Goal: Navigation & Orientation: Find specific page/section

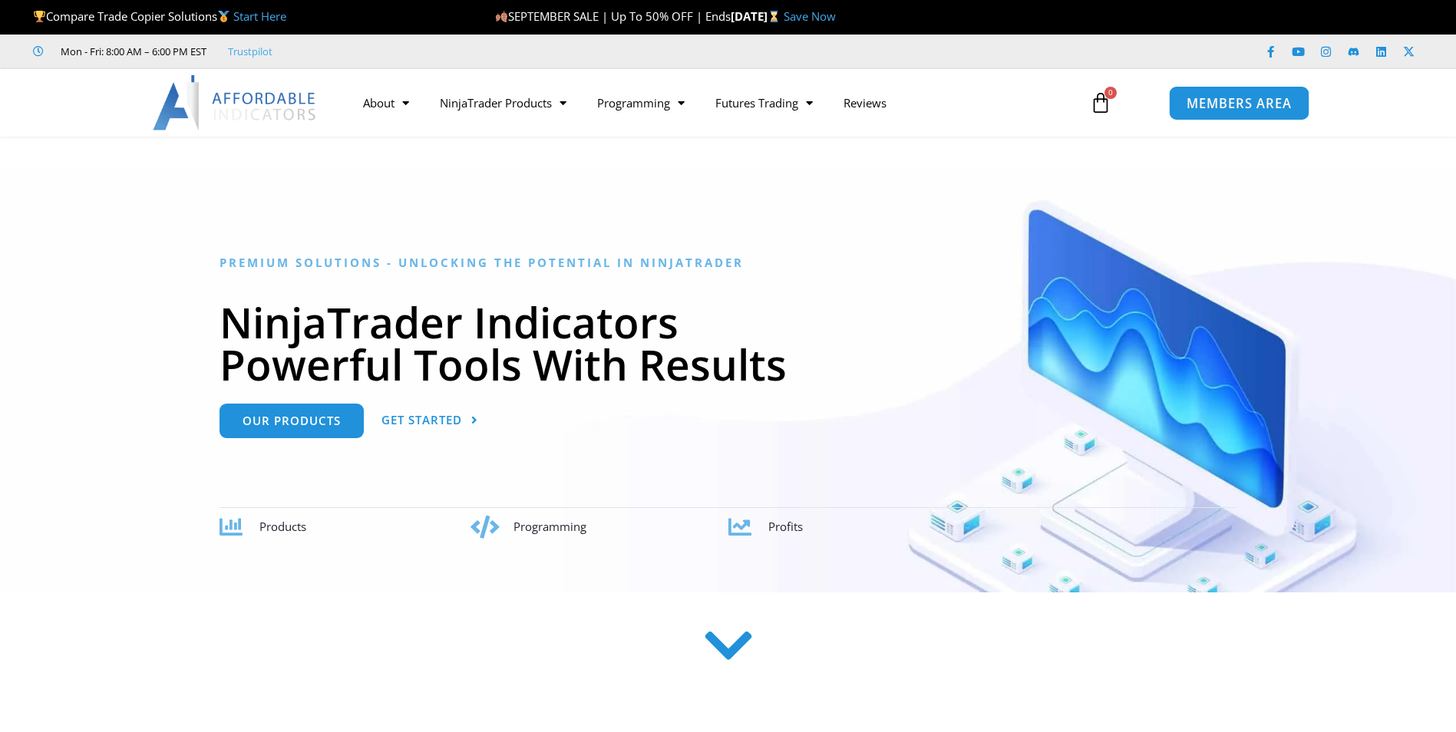
click at [1212, 97] on span "MEMBERS AREA" at bounding box center [1238, 103] width 105 height 13
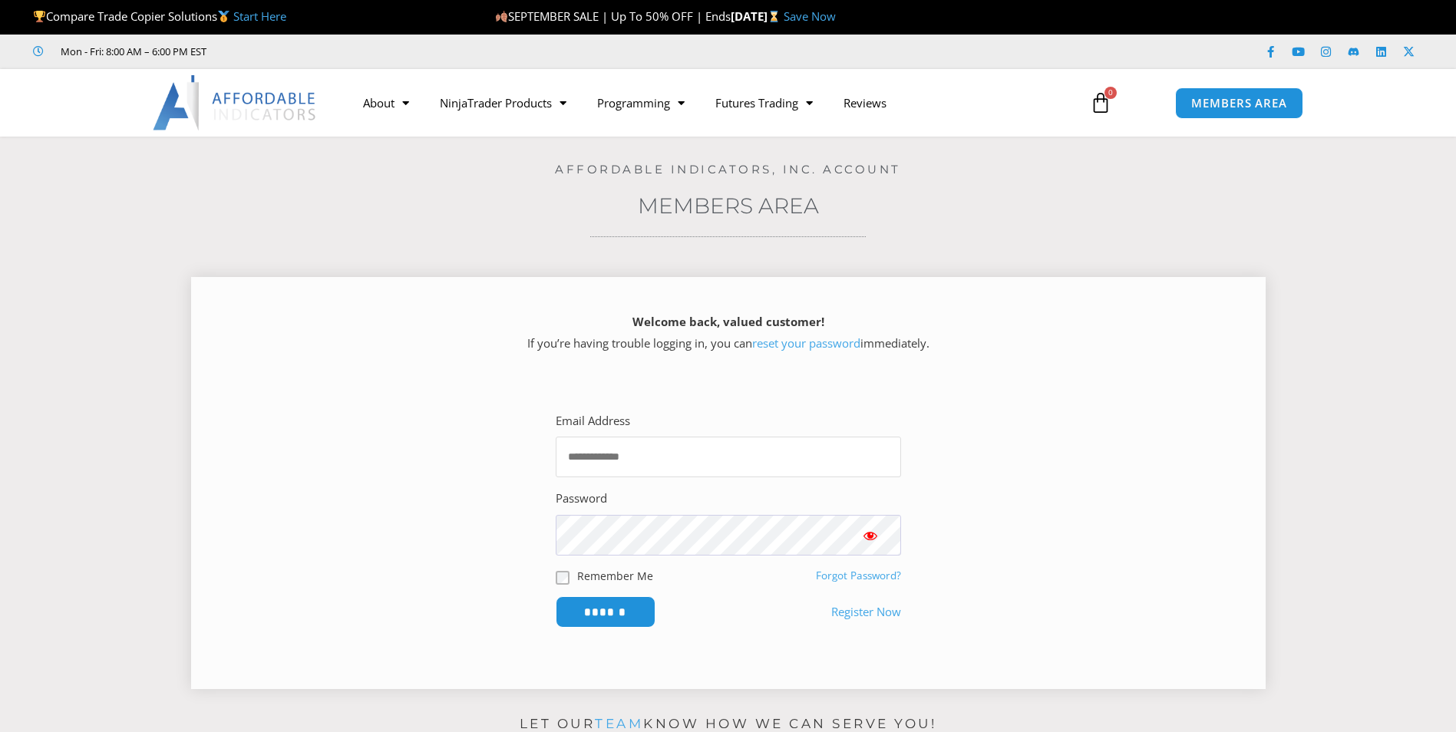
click at [641, 464] on input "Email Address" at bounding box center [728, 457] width 345 height 41
type input "**********"
click at [556, 596] on input "******" at bounding box center [606, 611] width 100 height 31
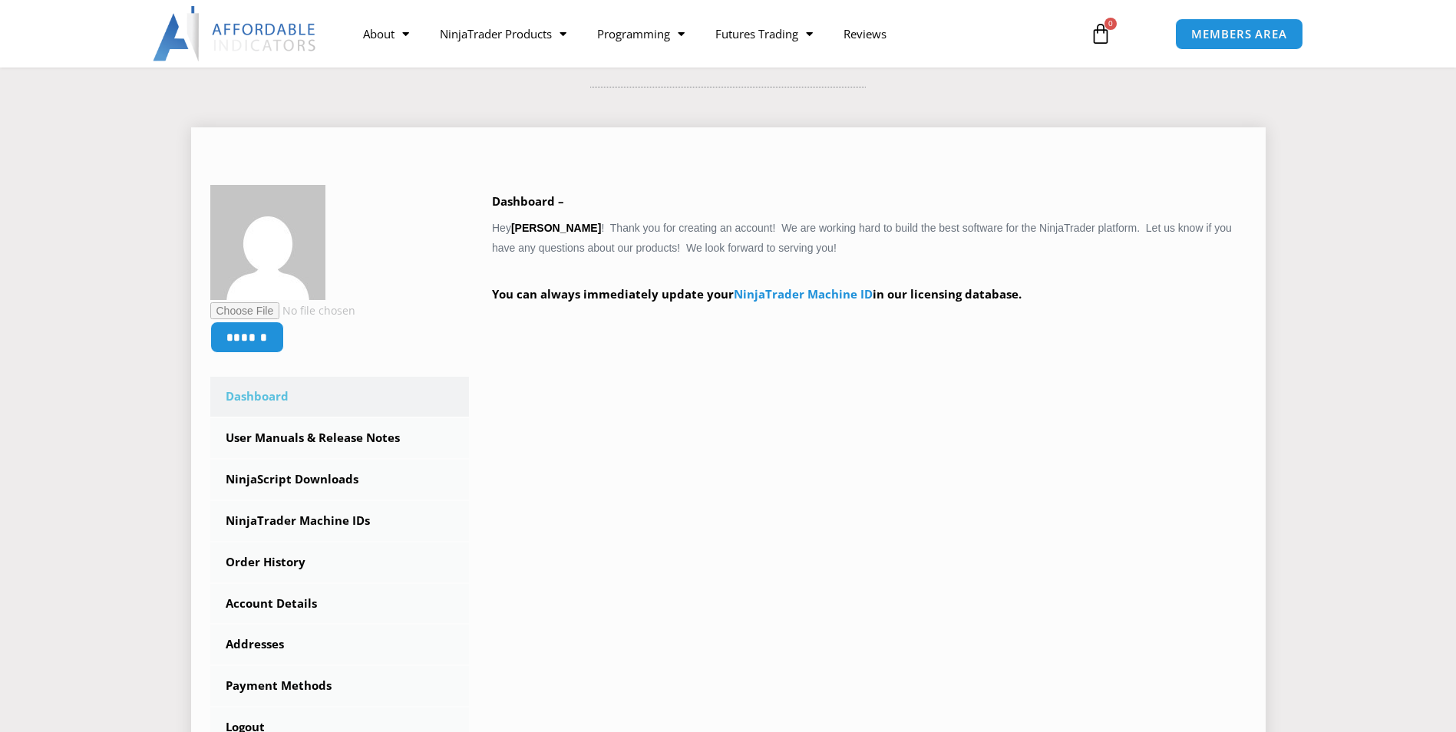
scroll to position [230, 0]
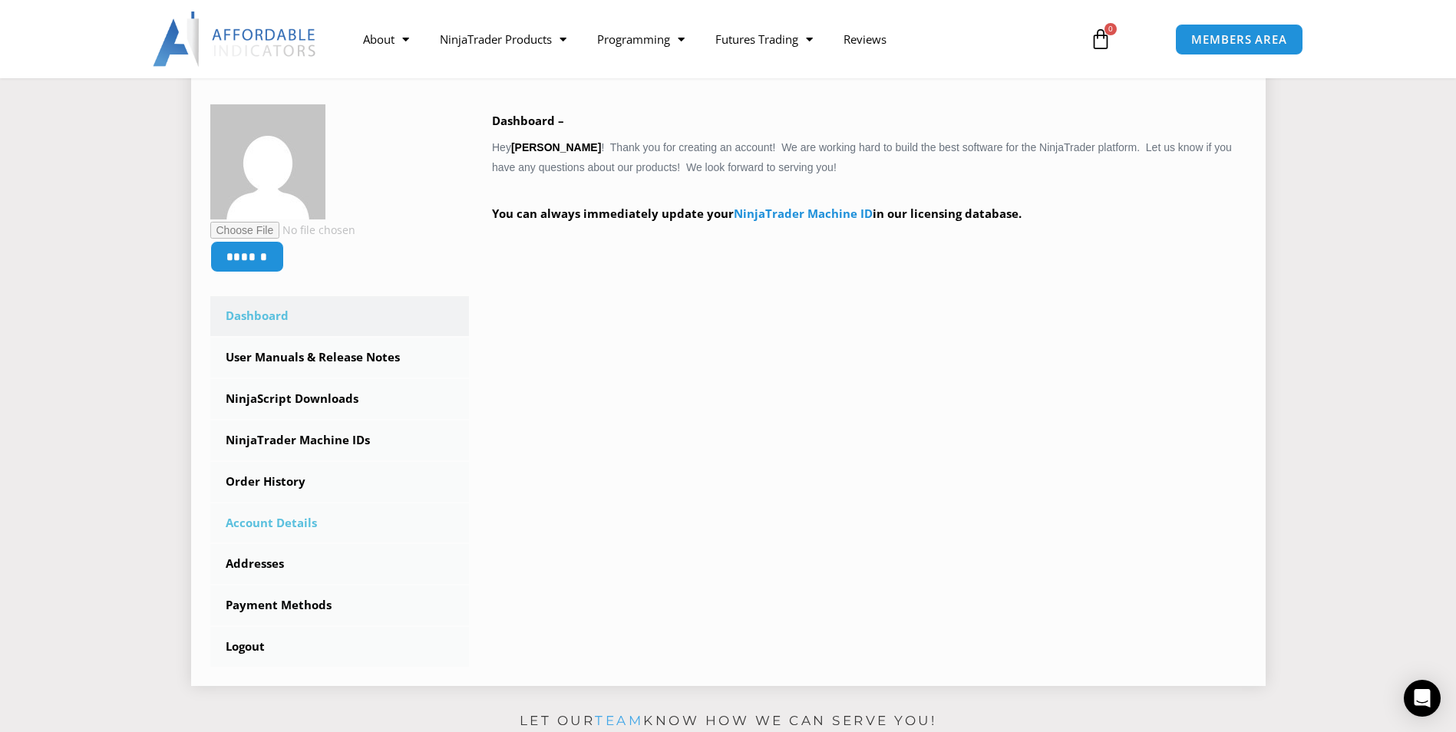
click at [305, 528] on link "Account Details" at bounding box center [339, 523] width 259 height 40
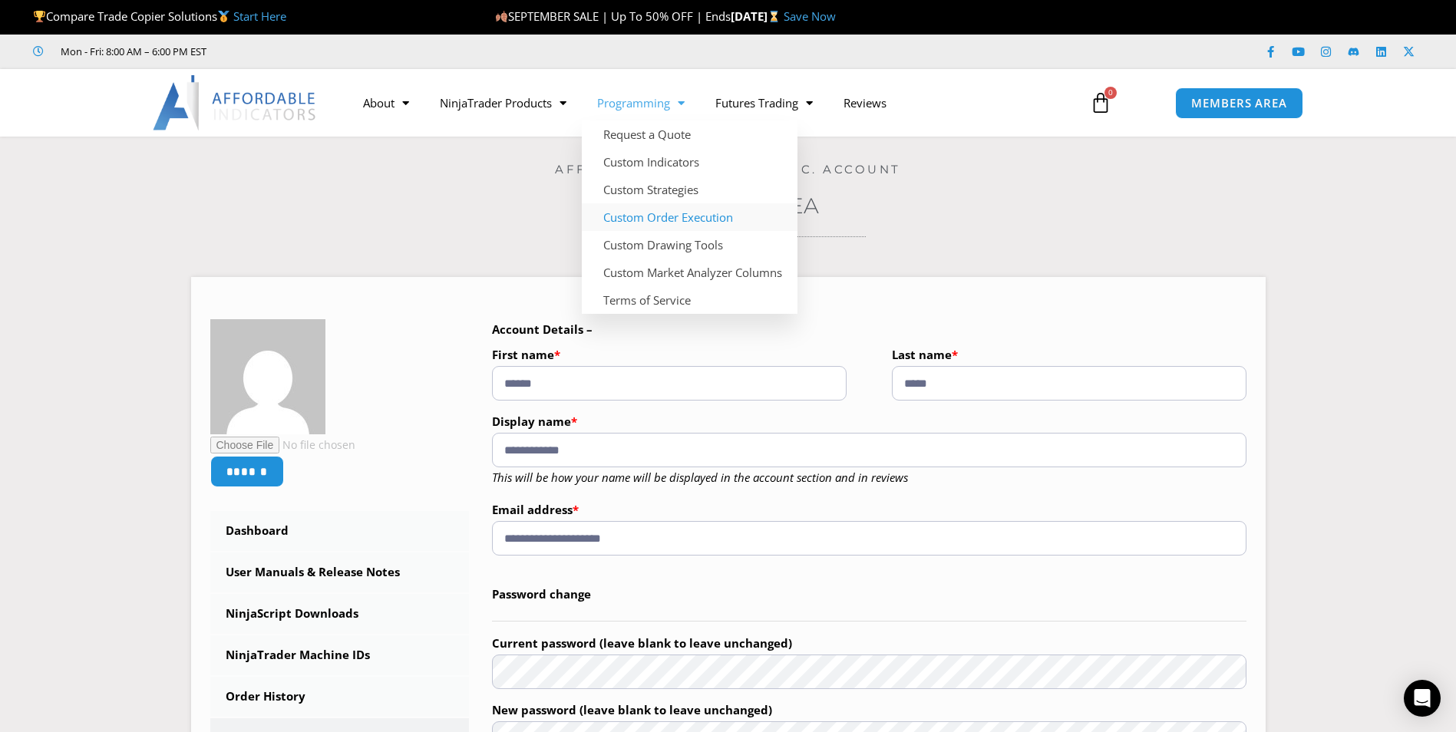
click at [662, 220] on link "Custom Order Execution" at bounding box center [690, 217] width 216 height 28
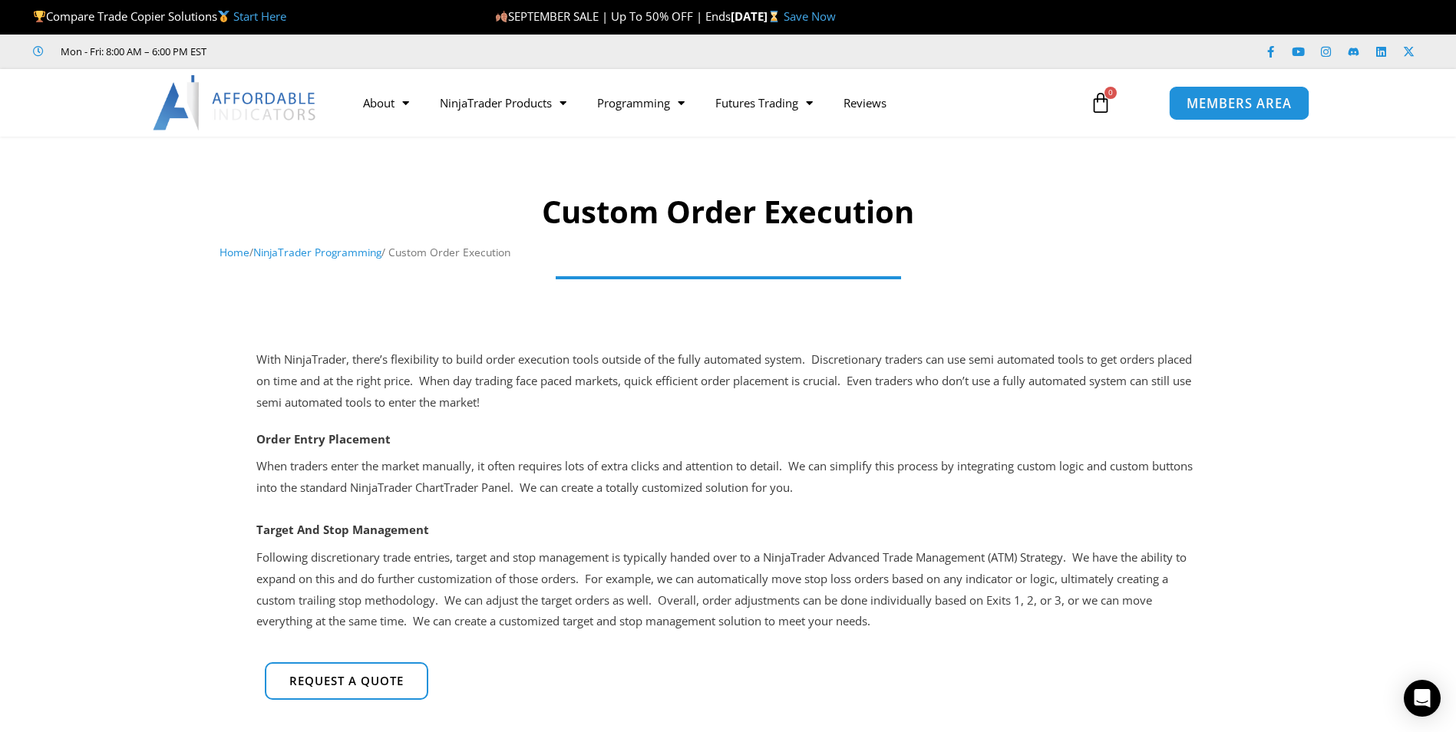
click at [1203, 97] on span "MEMBERS AREA" at bounding box center [1238, 103] width 105 height 13
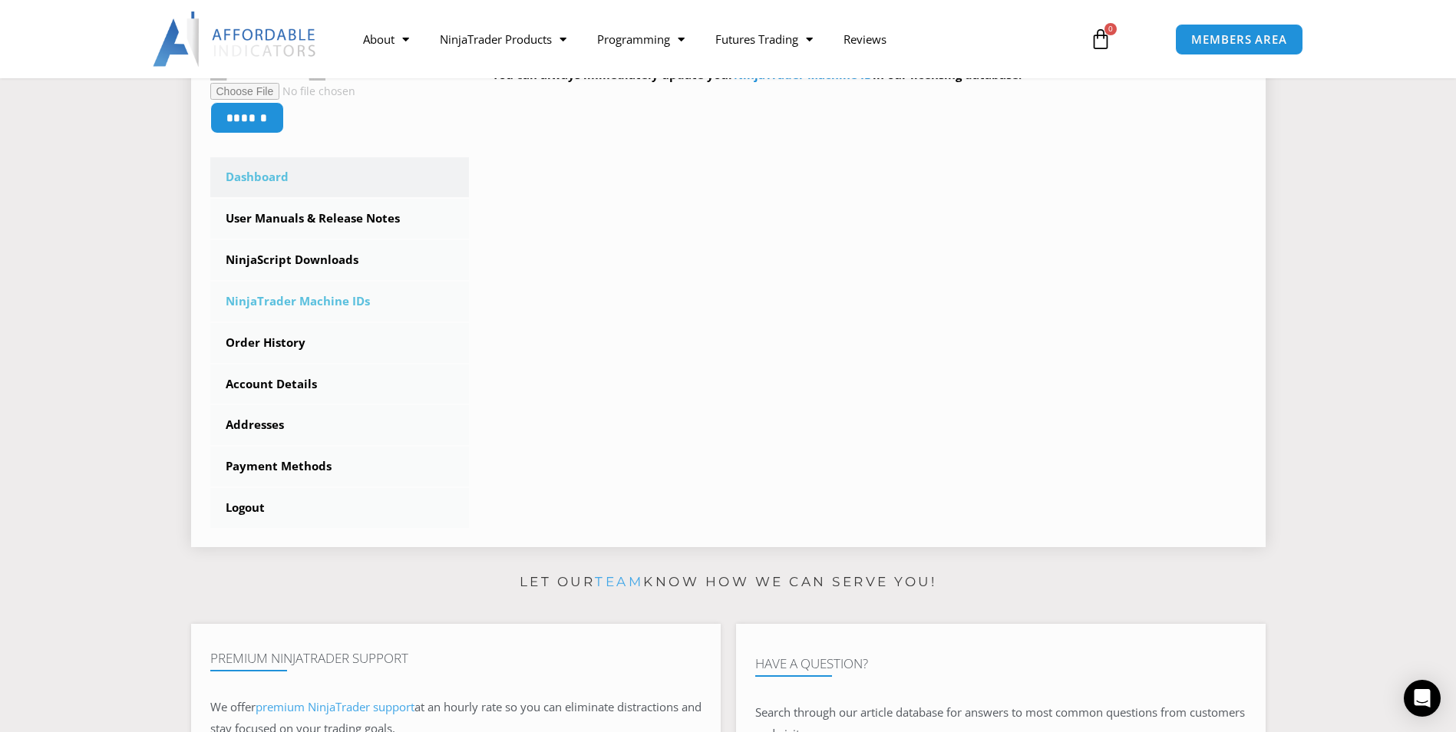
scroll to position [384, 0]
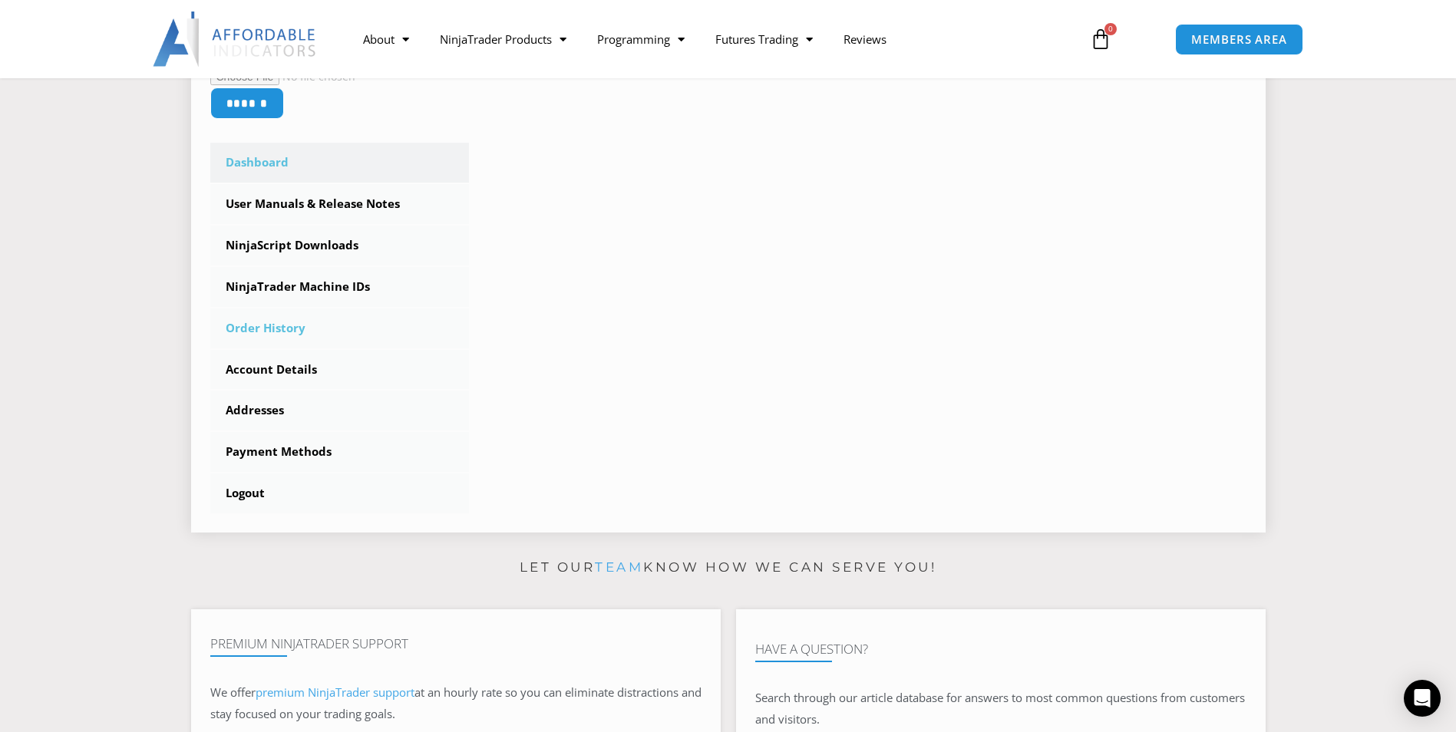
click at [287, 333] on link "Order History" at bounding box center [339, 329] width 259 height 40
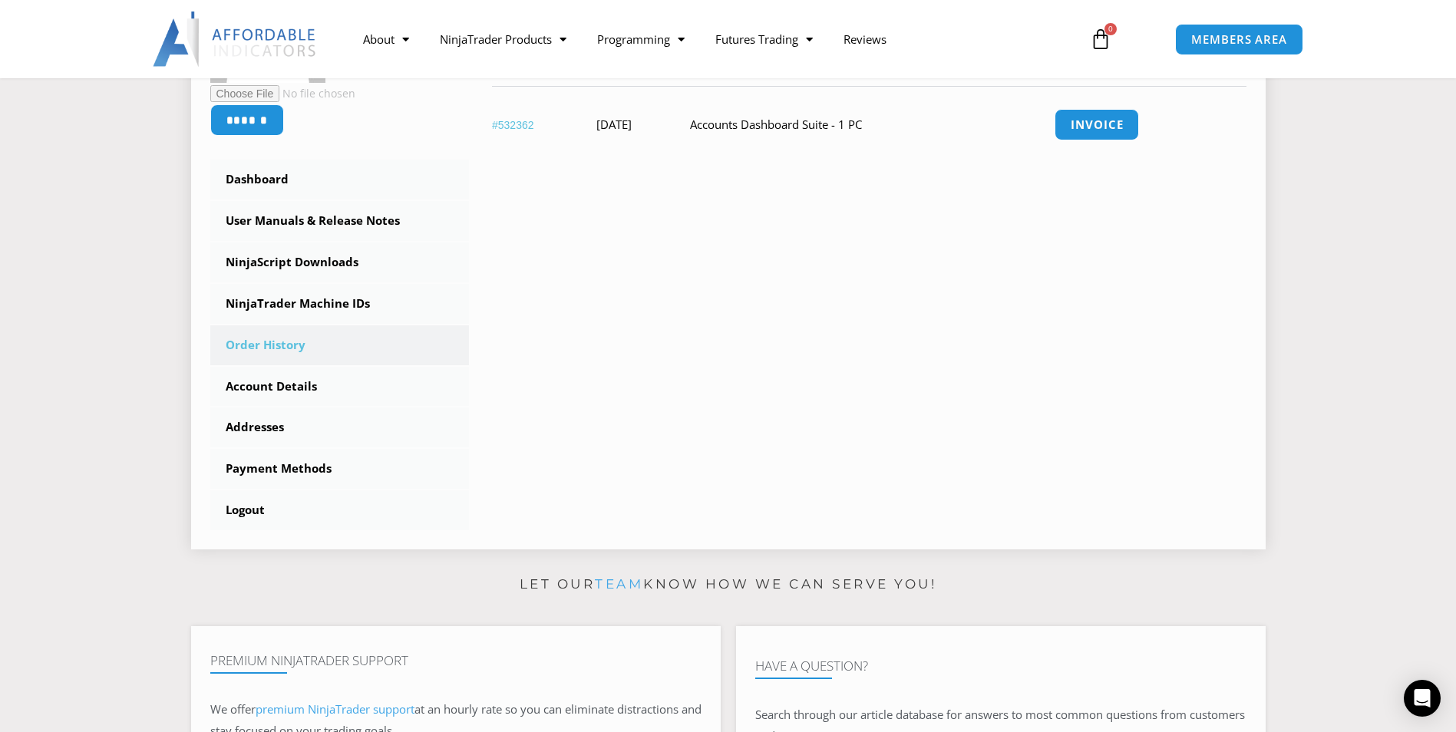
scroll to position [384, 0]
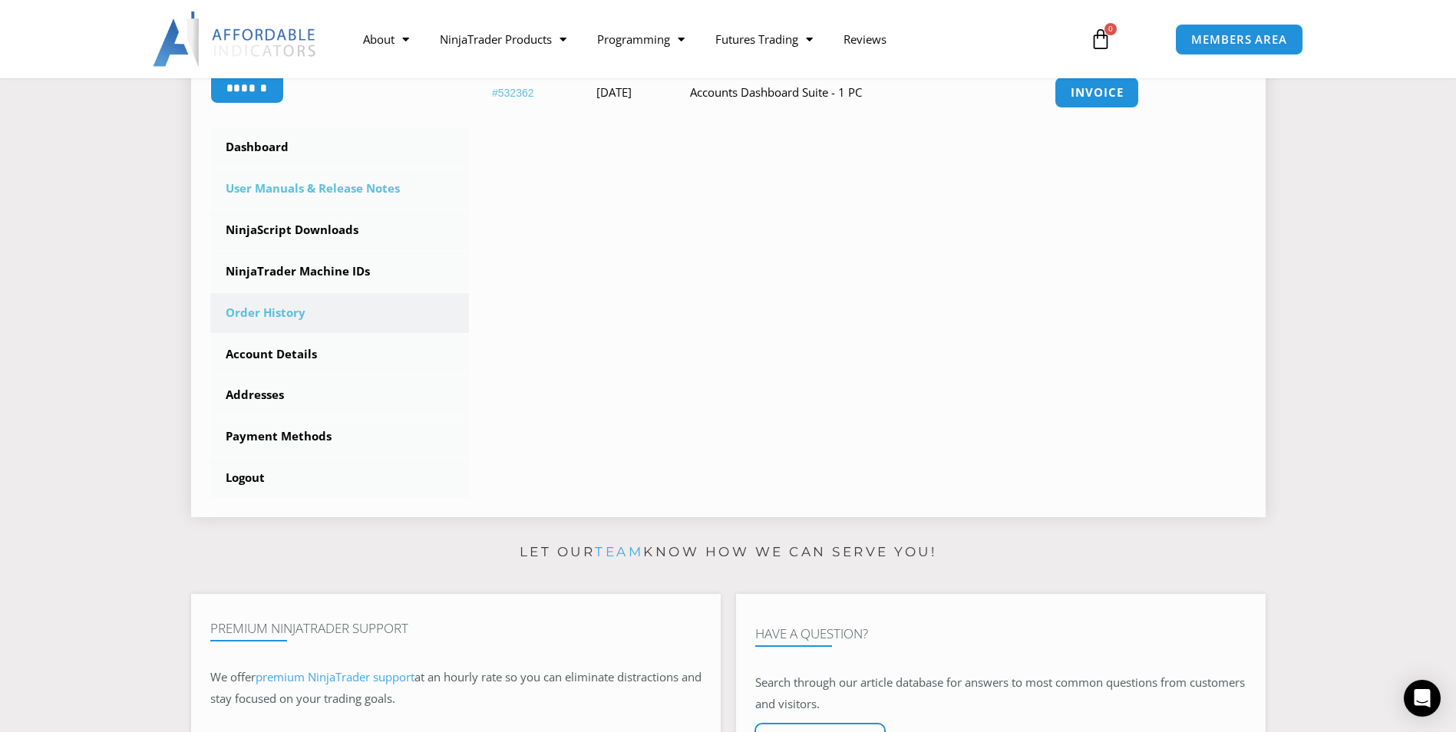
click at [312, 191] on link "User Manuals & Release Notes" at bounding box center [339, 189] width 259 height 40
